Goal: Task Accomplishment & Management: Manage account settings

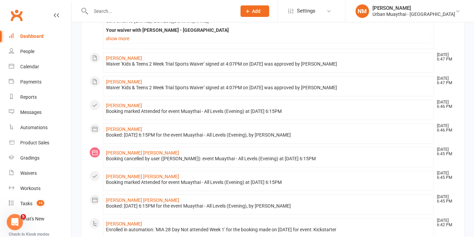
scroll to position [393, 0]
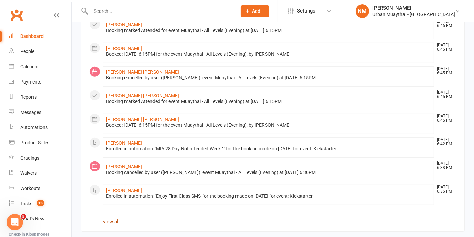
click at [111, 218] on link "view all" at bounding box center [111, 221] width 17 height 6
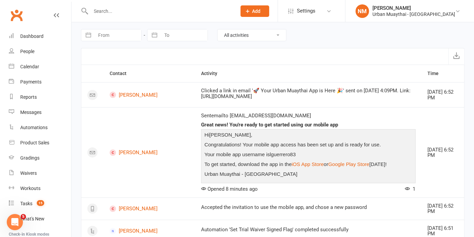
click at [125, 34] on input "From" at bounding box center [118, 34] width 47 height 11
select select "7"
select select "2025"
select select "8"
select select "2025"
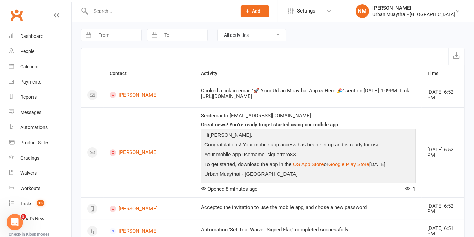
select select "9"
select select "2025"
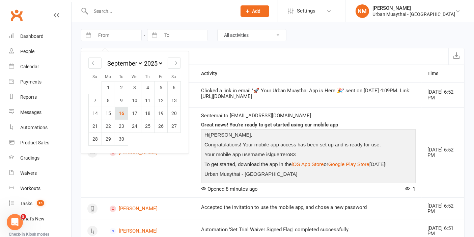
click at [122, 114] on td "16" at bounding box center [121, 113] width 13 height 13
type input "16 Sep 2025"
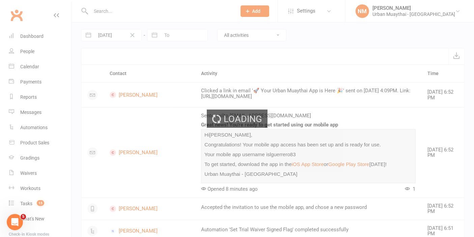
click at [165, 36] on div "Loading" at bounding box center [237, 118] width 474 height 237
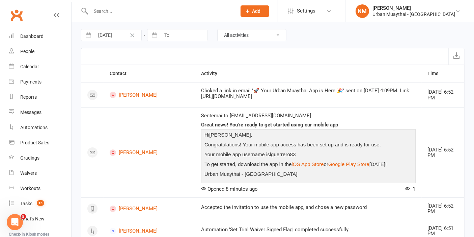
click at [165, 36] on input "To" at bounding box center [184, 34] width 47 height 11
select select "7"
select select "2025"
select select "8"
select select "2025"
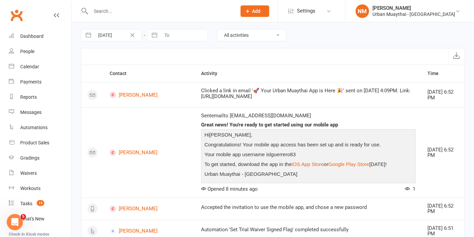
select select "9"
select select "2025"
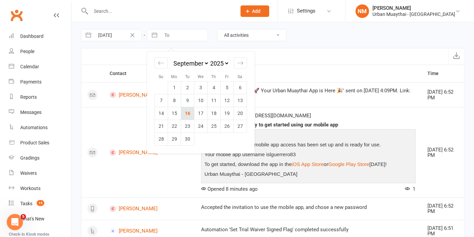
click at [191, 113] on td "16" at bounding box center [187, 113] width 13 height 13
type input "[DATE]"
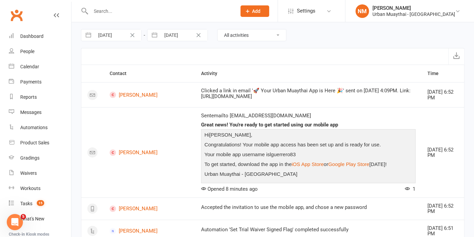
click at [239, 35] on select "All activities Bookings / Attendances Communications Notes Failed SMSes Grading…" at bounding box center [252, 34] width 69 height 11
select select "MembershipLogEntry"
click at [218, 29] on select "All activities Bookings / Attendances Communications Notes Failed SMSes Grading…" at bounding box center [252, 34] width 69 height 11
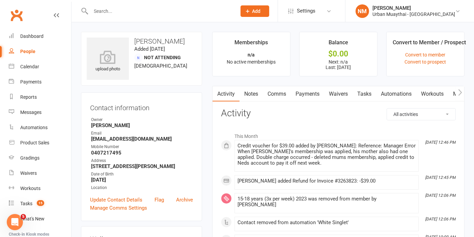
click at [273, 96] on link "Comms" at bounding box center [277, 94] width 28 height 16
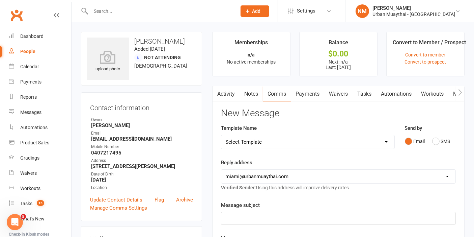
click at [298, 94] on link "Payments" at bounding box center [307, 94] width 33 height 16
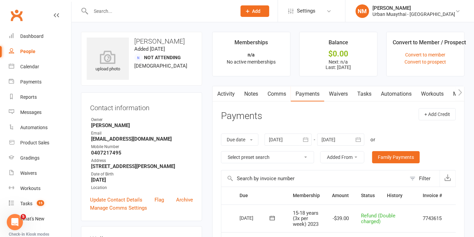
click at [341, 93] on link "Waivers" at bounding box center [338, 94] width 28 height 16
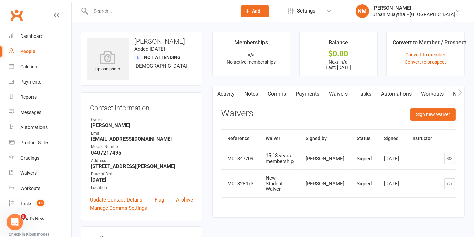
click at [288, 99] on link "Comms" at bounding box center [277, 94] width 28 height 16
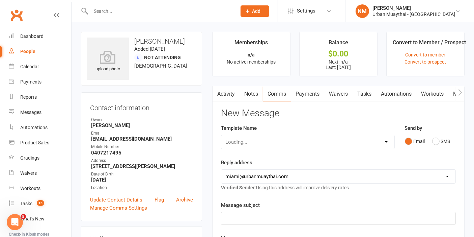
click at [307, 93] on link "Payments" at bounding box center [307, 94] width 33 height 16
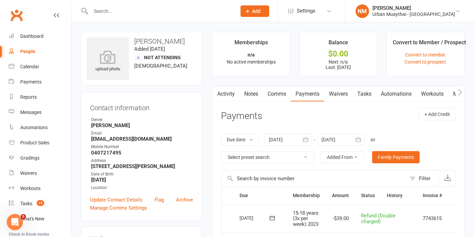
click at [253, 99] on link "Notes" at bounding box center [251, 94] width 23 height 16
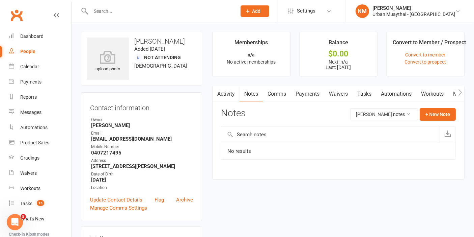
click at [226, 91] on link "Activity" at bounding box center [226, 94] width 27 height 16
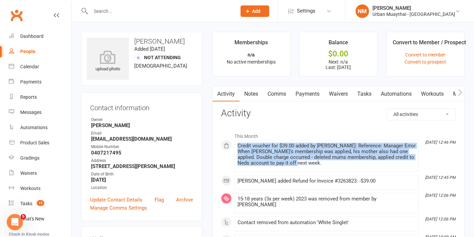
drag, startPoint x: 289, startPoint y: 162, endPoint x: 234, endPoint y: 147, distance: 56.7
click at [235, 147] on li "Sep 16, 12:46 PM Credit voucher for $39.00 added by Melissa Walsh: Reference: M…" at bounding box center [327, 156] width 184 height 32
copy div "Credit voucher for $39.00 added by Melissa Walsh: Reference: Manager Error When…"
click at [260, 96] on link "Notes" at bounding box center [251, 94] width 23 height 16
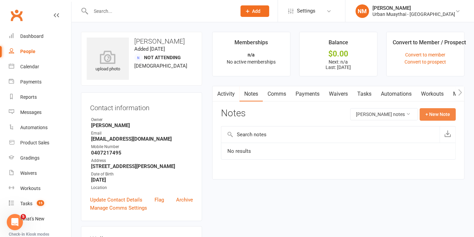
click at [444, 120] on div "Notes Trudy Campbell's notes + New Note" at bounding box center [338, 117] width 235 height 18
click at [444, 117] on button "+ New Note" at bounding box center [438, 114] width 36 height 12
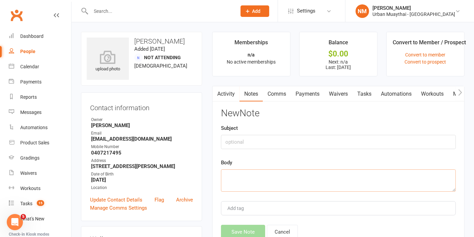
click at [290, 183] on textarea at bounding box center [338, 180] width 235 height 22
paste textarea "Credit voucher for $39.00 added by Melissa Walsh: Reference: Manager Error When…"
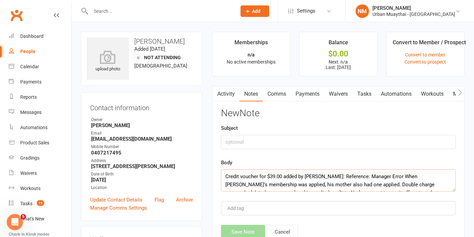
scroll to position [4, 0]
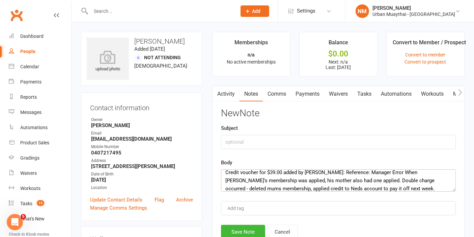
type textarea "Credit voucher for $39.00 added by Melissa Walsh: Reference: Manager Error When…"
click at [264, 142] on input "text" at bounding box center [338, 142] width 235 height 14
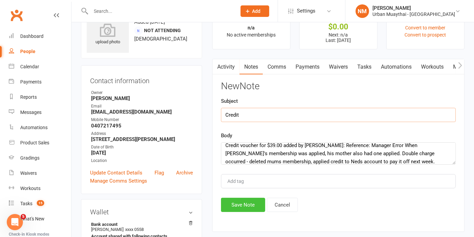
scroll to position [75, 0]
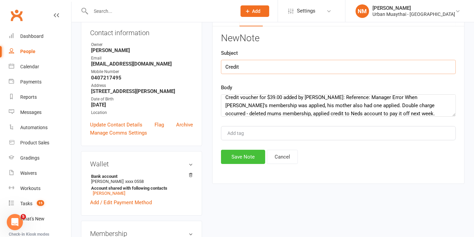
type input "Credit"
click at [254, 159] on button "Save Note" at bounding box center [243, 157] width 44 height 14
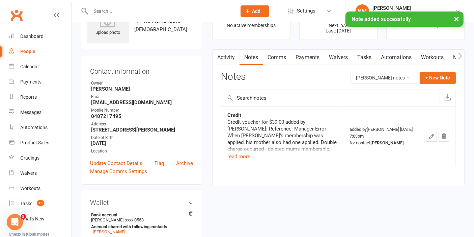
scroll to position [0, 0]
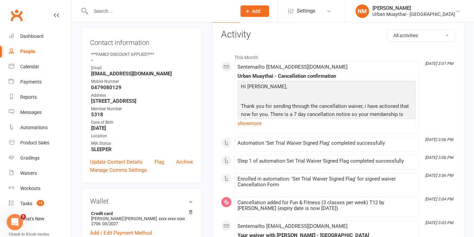
scroll to position [75, 0]
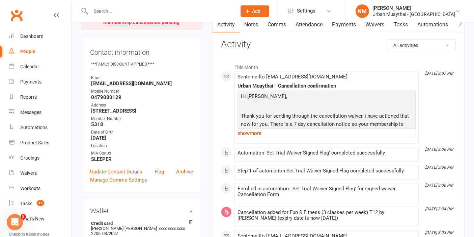
click at [254, 135] on link "show more" at bounding box center [327, 132] width 178 height 9
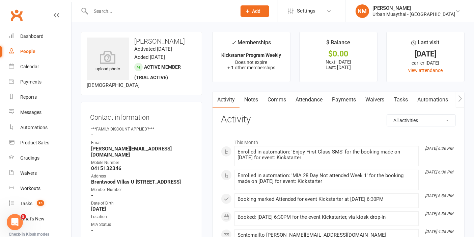
click at [322, 100] on link "Attendance" at bounding box center [309, 100] width 36 height 16
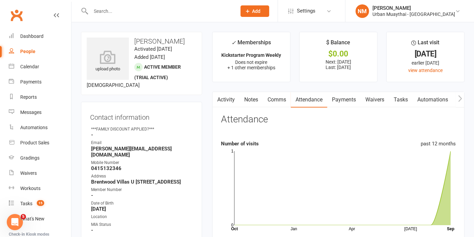
click at [381, 102] on link "Waivers" at bounding box center [375, 100] width 28 height 16
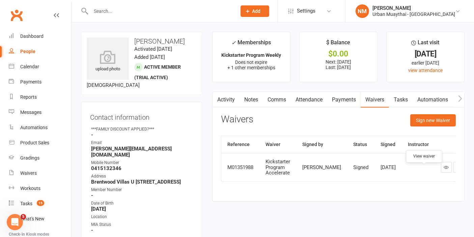
click at [441, 171] on link at bounding box center [446, 167] width 11 height 11
click at [309, 100] on link "Attendance" at bounding box center [309, 100] width 36 height 16
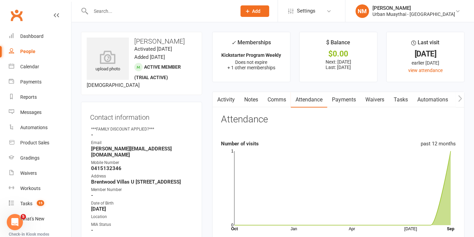
click at [333, 97] on link "Payments" at bounding box center [343, 100] width 33 height 16
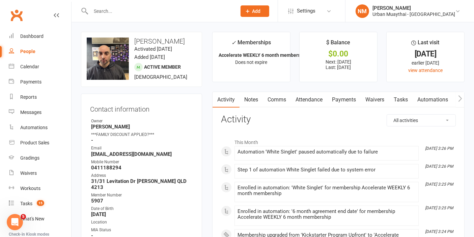
click at [341, 102] on link "Payments" at bounding box center [343, 100] width 33 height 16
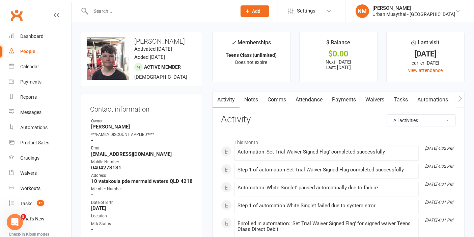
click at [334, 104] on link "Payments" at bounding box center [343, 100] width 33 height 16
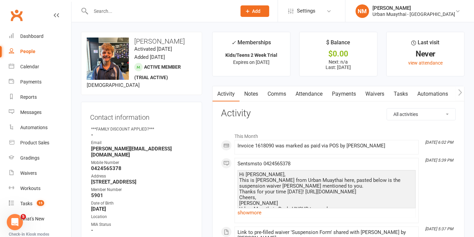
drag, startPoint x: 389, startPoint y: 111, endPoint x: 354, endPoint y: 110, distance: 34.5
click at [387, 112] on select "All activities Bookings / Attendances Communications Notes Failed SMSes Grading…" at bounding box center [421, 113] width 69 height 11
click at [345, 92] on link "Payments" at bounding box center [343, 94] width 33 height 16
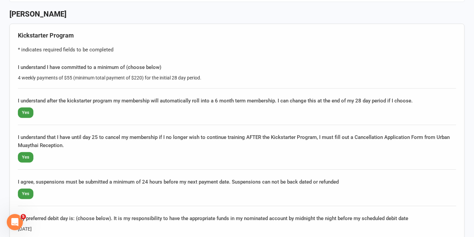
scroll to position [412, 0]
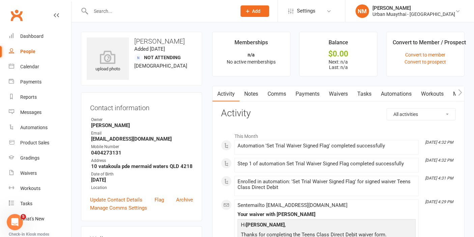
click at [316, 93] on link "Payments" at bounding box center [307, 94] width 33 height 16
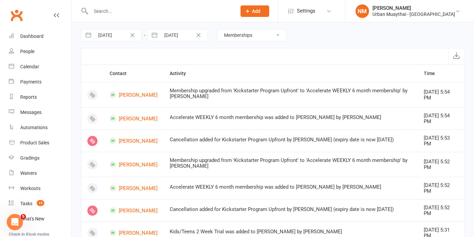
click at [238, 31] on select "All activities Bookings / Attendances Communications Notes Failed SMSes Grading…" at bounding box center [252, 34] width 69 height 11
select select "NoteLogEntry"
click at [218, 29] on select "All activities Bookings / Attendances Communications Notes Failed SMSes Grading…" at bounding box center [252, 34] width 69 height 11
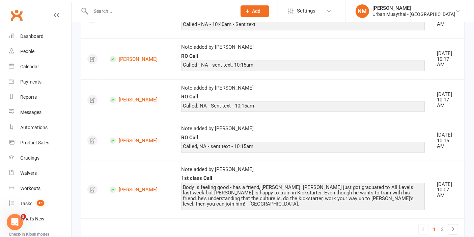
scroll to position [1039, 0]
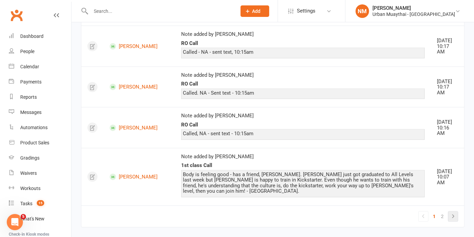
click at [452, 212] on icon at bounding box center [453, 216] width 8 height 8
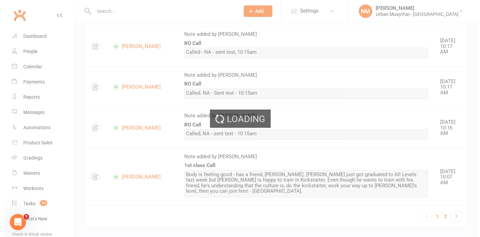
scroll to position [0, 0]
